Goal: Task Accomplishment & Management: Complete application form

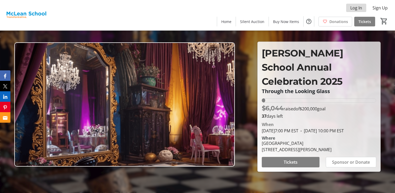
click at [362, 6] on span at bounding box center [356, 8] width 20 height 13
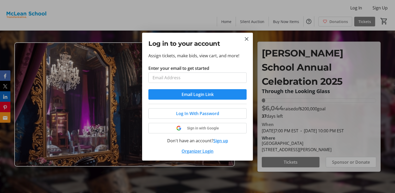
click at [199, 80] on input "Enter your email to get started" at bounding box center [197, 77] width 98 height 10
type input "jzicha@mcleanschool.org"
click at [148, 89] on button "Email Login Link" at bounding box center [197, 94] width 98 height 10
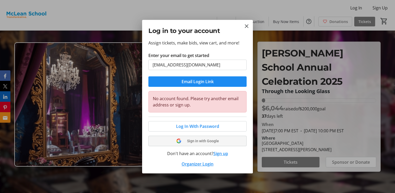
click at [194, 144] on span at bounding box center [197, 140] width 98 height 13
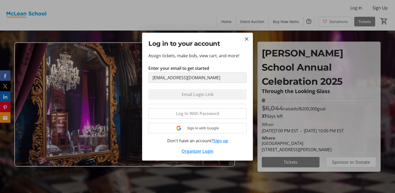
click at [205, 124] on div "Log In With Password Sign in with Google Don't have an account? Sign up Organiz…" at bounding box center [197, 129] width 98 height 50
click at [192, 132] on div "Log In With Password Sign in with Google Don't have an account? Sign up Organiz…" at bounding box center [197, 129] width 98 height 50
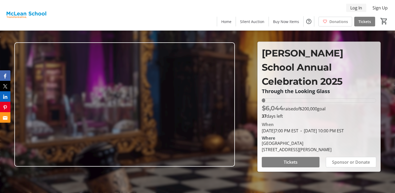
click at [357, 8] on span "Log In" at bounding box center [356, 8] width 12 height 6
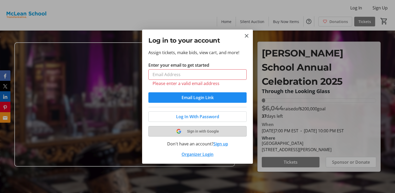
click at [198, 126] on button "Sign in with Google" at bounding box center [197, 131] width 98 height 10
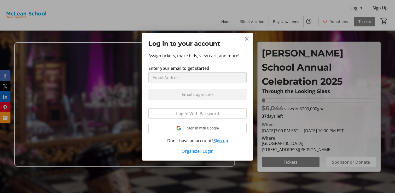
click at [225, 141] on button "Sign up" at bounding box center [220, 140] width 15 height 6
click at [223, 140] on button "Sign up" at bounding box center [220, 140] width 15 height 6
click at [224, 141] on button "Sign up" at bounding box center [220, 140] width 15 height 6
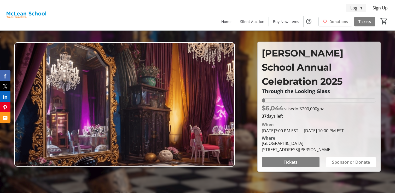
click at [358, 7] on span "Log In" at bounding box center [356, 8] width 12 height 6
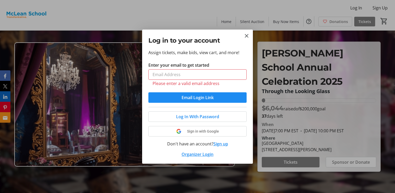
click at [217, 140] on button "Sign up" at bounding box center [220, 143] width 15 height 6
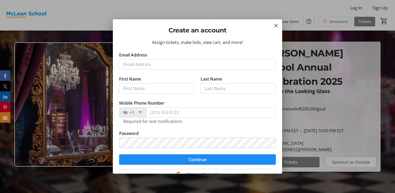
click at [156, 75] on tr-form-field "Email Address" at bounding box center [197, 64] width 157 height 24
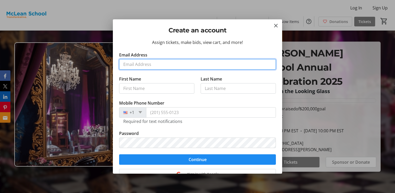
click at [156, 59] on input "Email Address" at bounding box center [197, 64] width 157 height 10
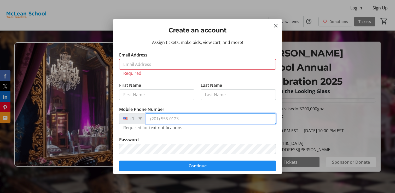
click at [222, 112] on tr-form-field "Mobile Phone Number +1 Required for text notifications" at bounding box center [197, 121] width 157 height 30
type input "[PHONE_NUMBER]"
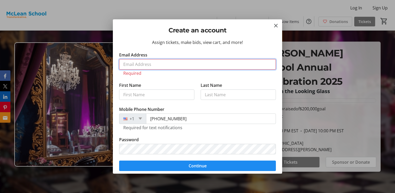
click at [154, 66] on input "Email Address" at bounding box center [197, 64] width 157 height 10
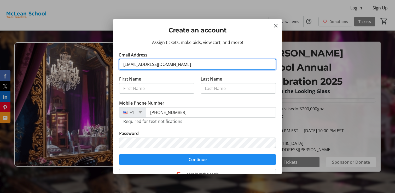
type input "[EMAIL_ADDRESS][DOMAIN_NAME]"
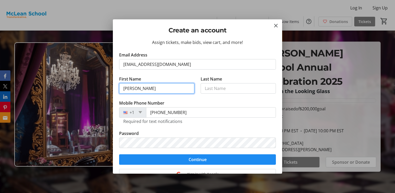
type input "[PERSON_NAME]"
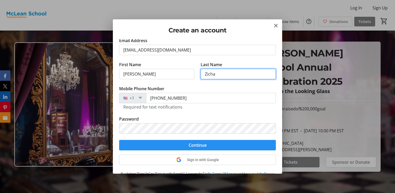
type input "Zicha"
click at [178, 146] on span "submit" at bounding box center [197, 145] width 157 height 13
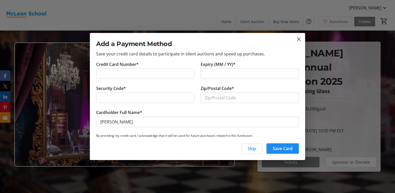
click at [138, 79] on div at bounding box center [145, 73] width 98 height 10
click at [248, 149] on span "Skip" at bounding box center [251, 148] width 8 height 6
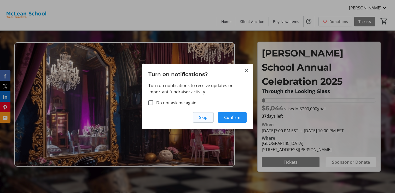
click at [210, 117] on span "button" at bounding box center [203, 117] width 20 height 13
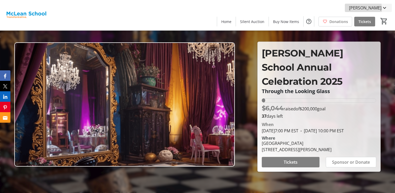
click at [369, 9] on span "[PERSON_NAME]" at bounding box center [365, 8] width 32 height 6
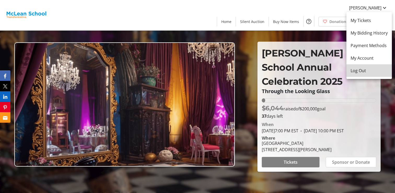
click at [371, 70] on span "Log Out" at bounding box center [368, 70] width 37 height 6
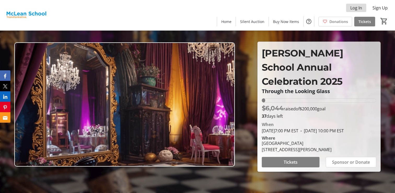
click at [353, 7] on span "Log In" at bounding box center [356, 8] width 12 height 6
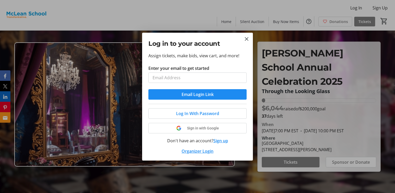
click at [185, 82] on input "Enter your email to get started" at bounding box center [197, 77] width 98 height 10
click at [185, 78] on input "Enter your email to get started" at bounding box center [197, 77] width 98 height 10
type input "[EMAIL_ADDRESS][DOMAIN_NAME]"
click at [148, 89] on button "Email Login Link" at bounding box center [197, 94] width 98 height 10
